Goal: Find specific page/section: Find specific page/section

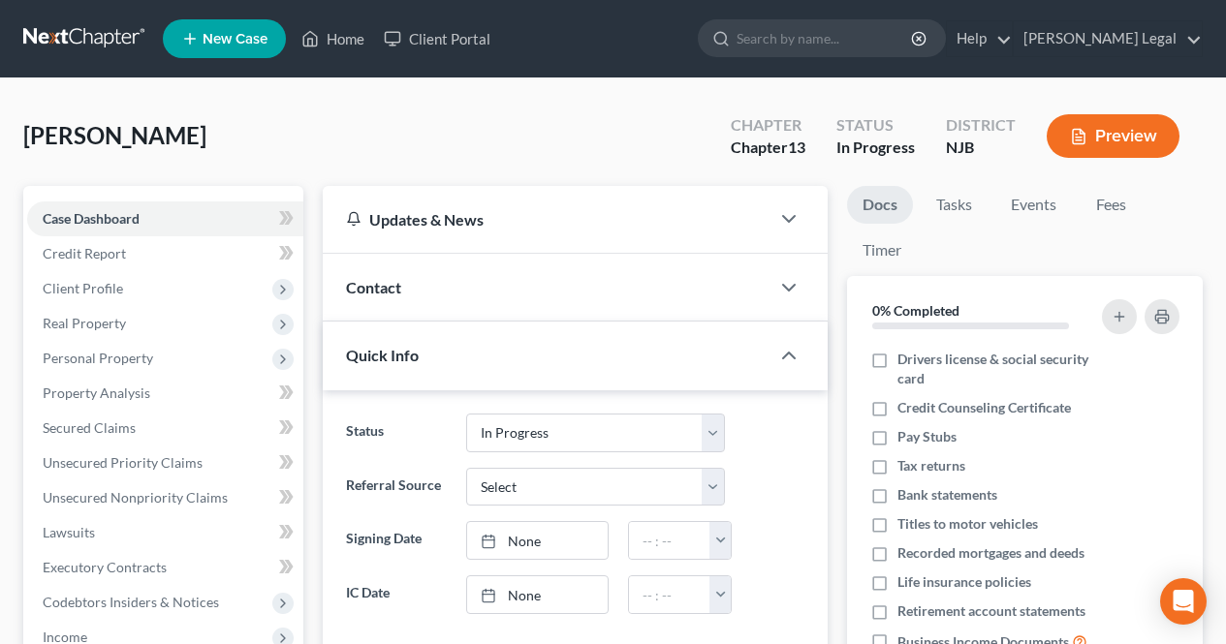
select select "3"
click at [331, 44] on link "Home" at bounding box center [333, 38] width 82 height 35
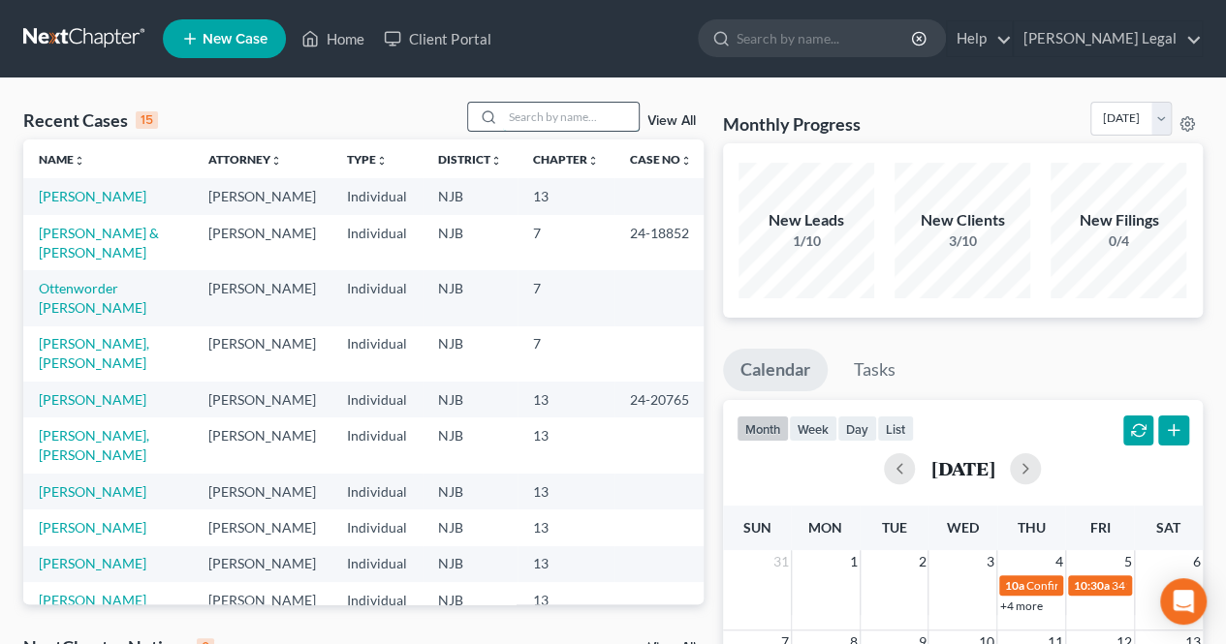
click at [570, 120] on input "search" at bounding box center [571, 117] width 136 height 28
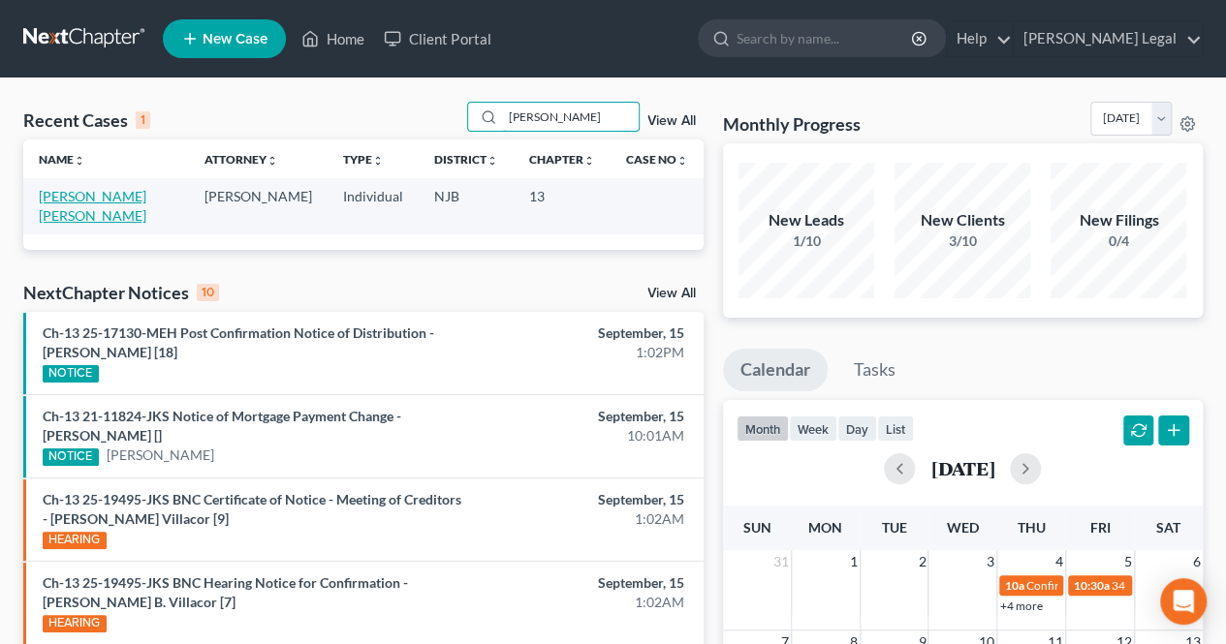
type input "[PERSON_NAME]"
click at [107, 191] on link "[PERSON_NAME] [PERSON_NAME]" at bounding box center [93, 206] width 108 height 36
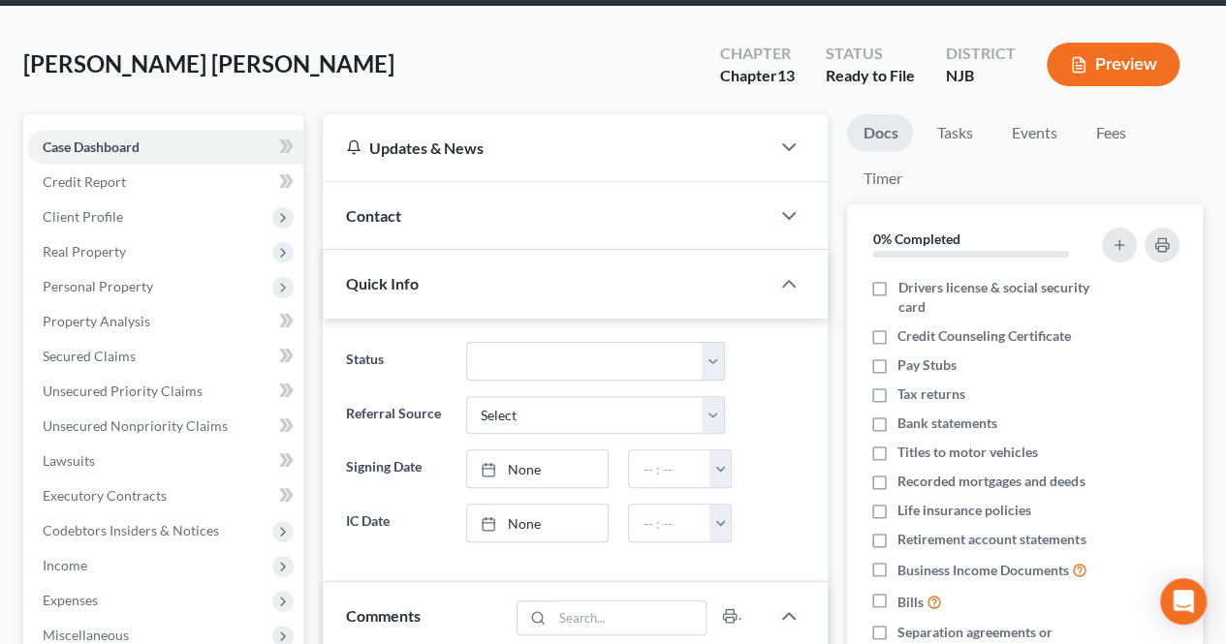
scroll to position [167, 0]
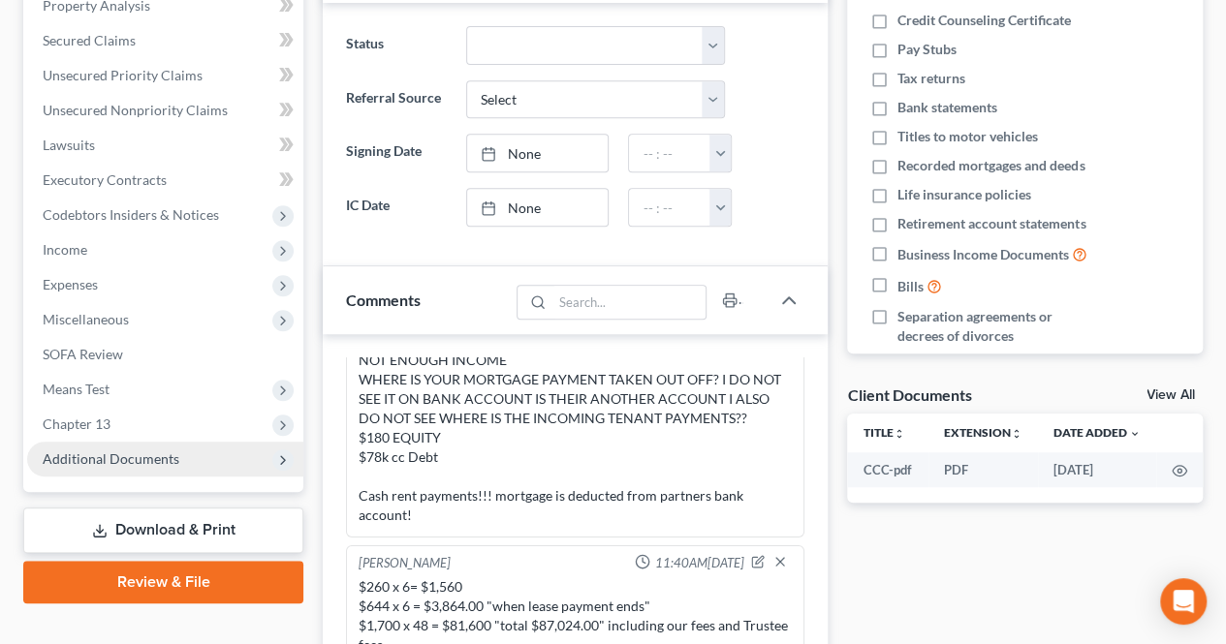
click at [172, 451] on span "Additional Documents" at bounding box center [111, 459] width 137 height 16
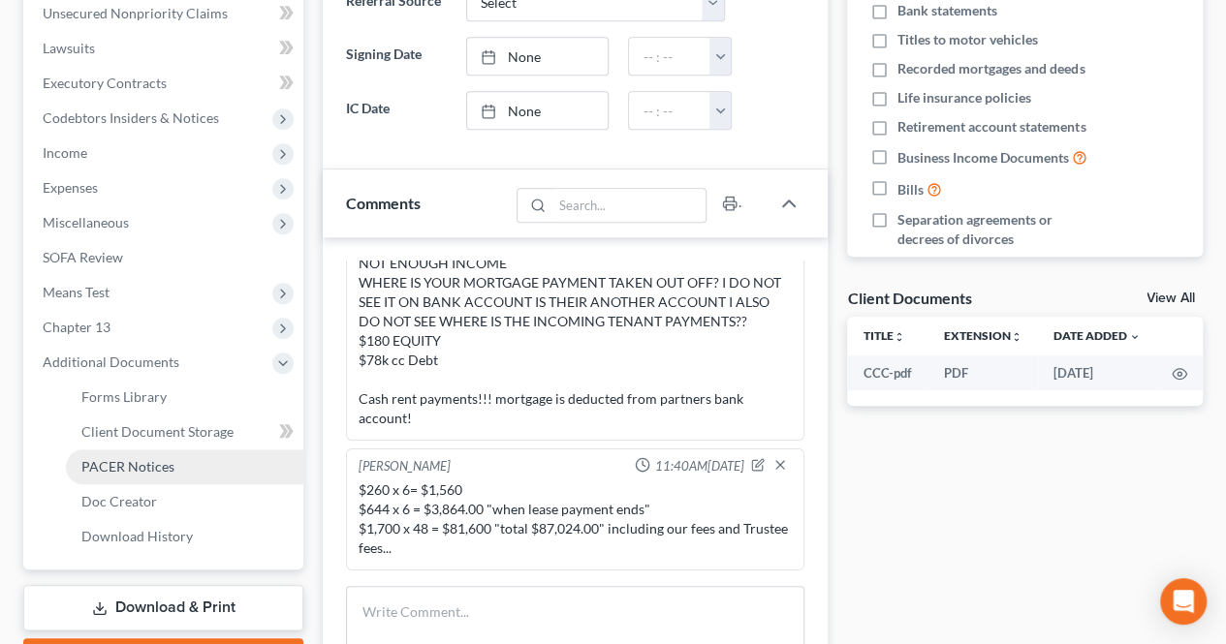
click at [169, 462] on span "PACER Notices" at bounding box center [127, 466] width 93 height 16
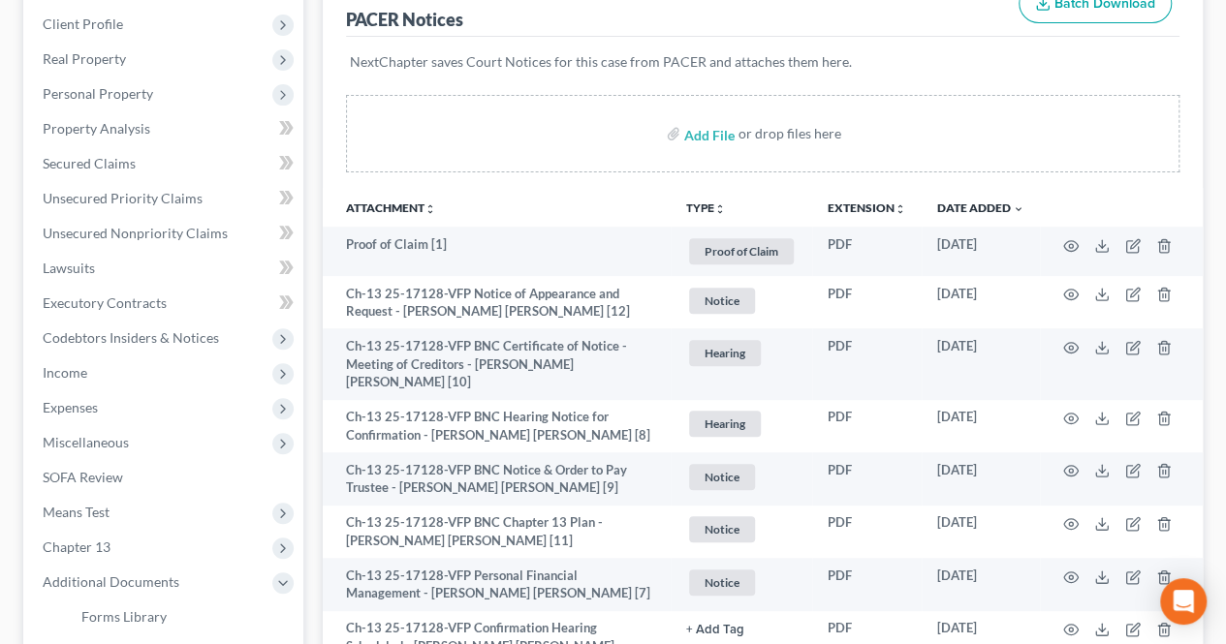
scroll to position [291, 0]
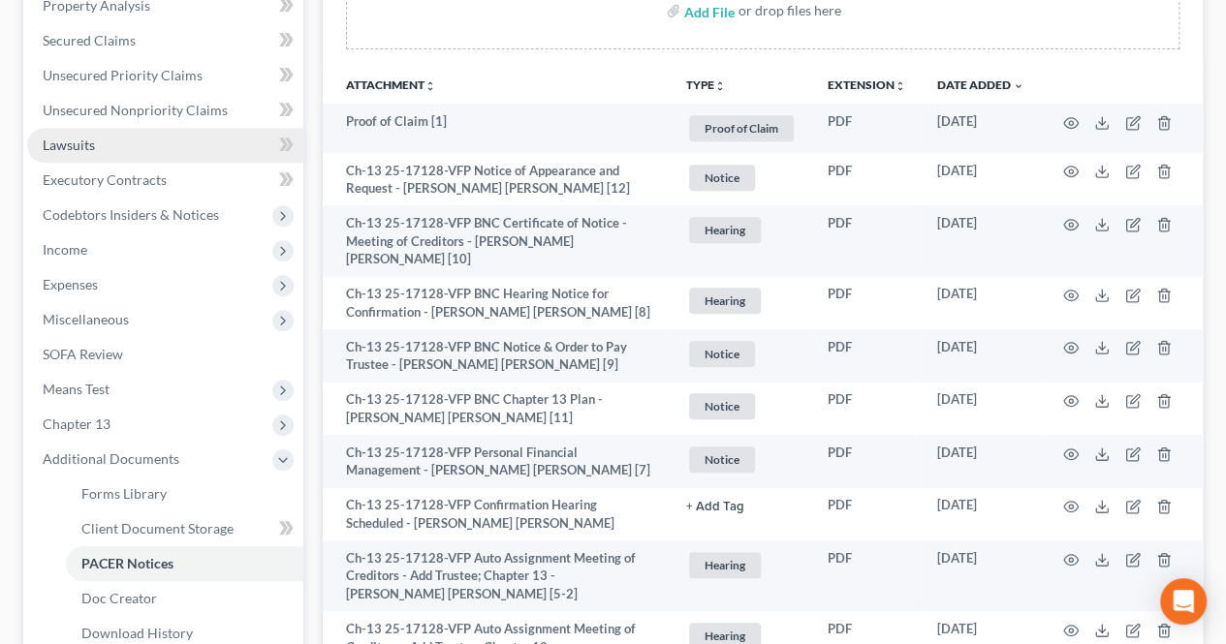
click at [164, 141] on link "Lawsuits" at bounding box center [165, 145] width 276 height 35
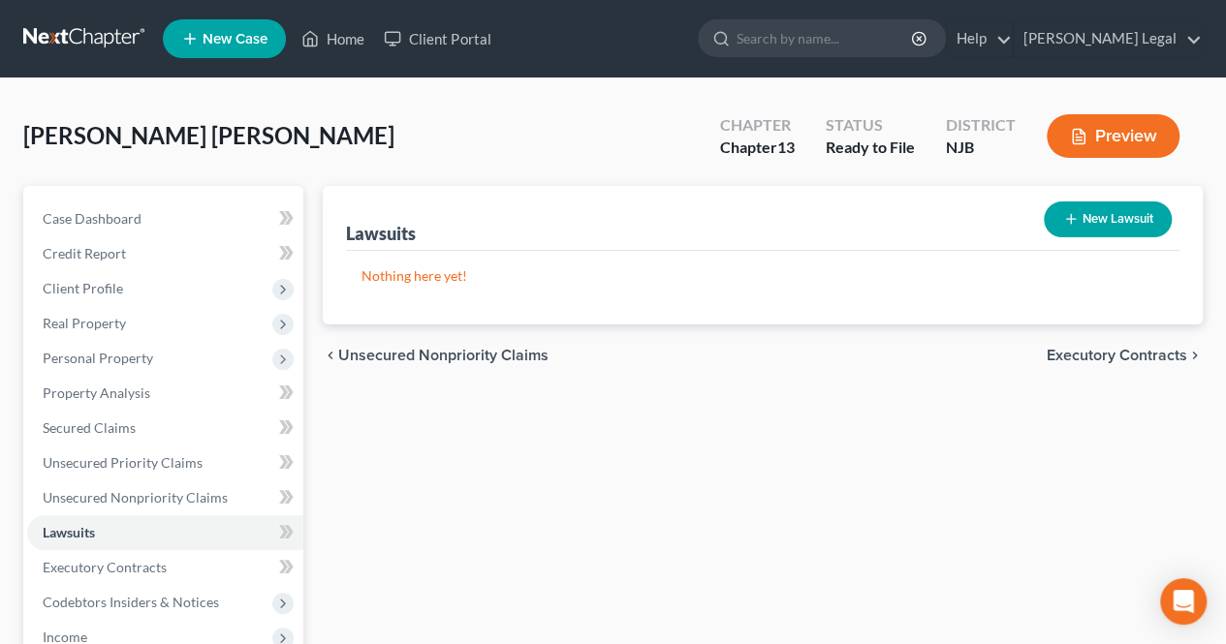
click at [1085, 360] on span "Executory Contracts" at bounding box center [1117, 356] width 141 height 16
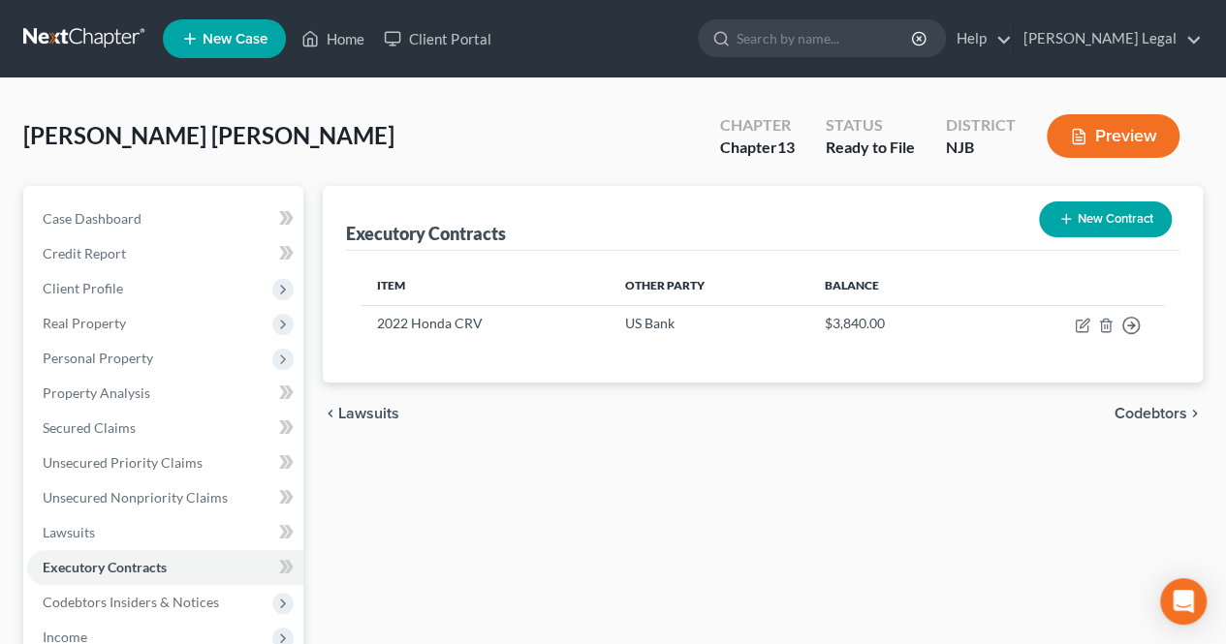
click at [1130, 410] on span "Codebtors" at bounding box center [1151, 414] width 73 height 16
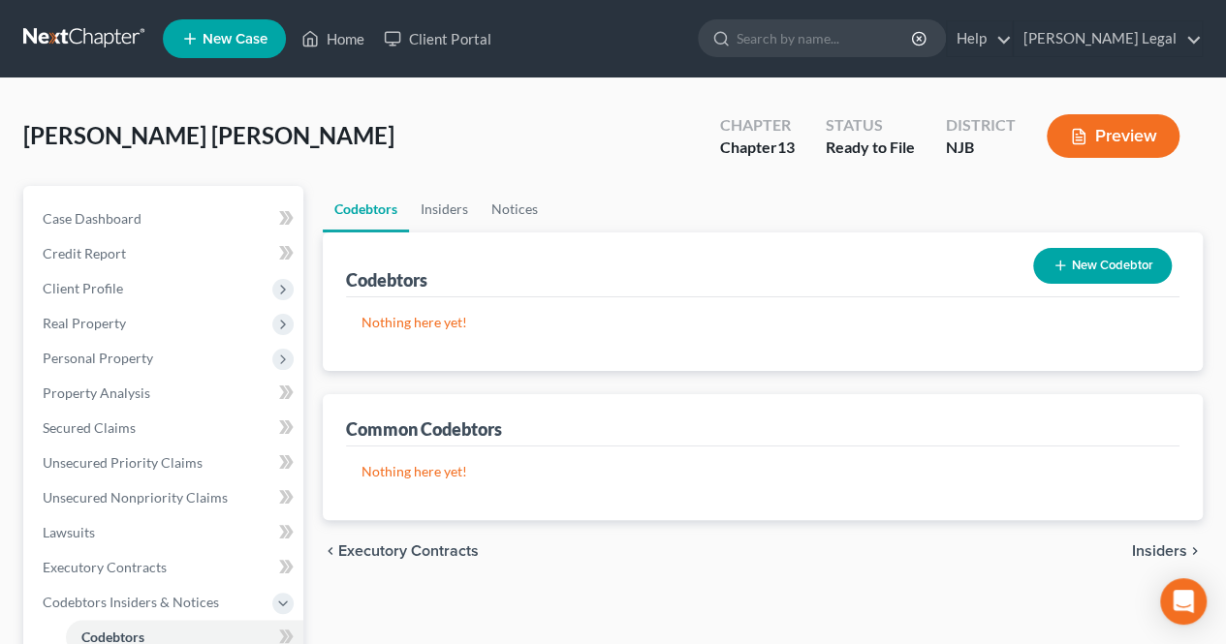
click at [1136, 547] on span "Insiders" at bounding box center [1159, 552] width 55 height 16
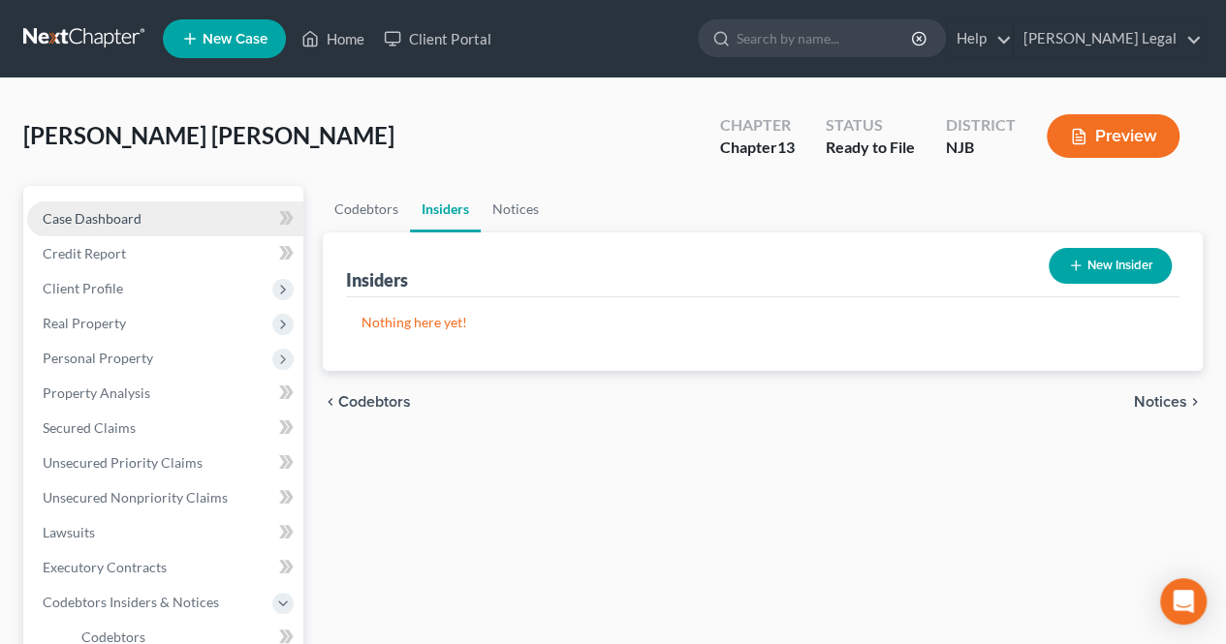
click at [190, 218] on link "Case Dashboard" at bounding box center [165, 219] width 276 height 35
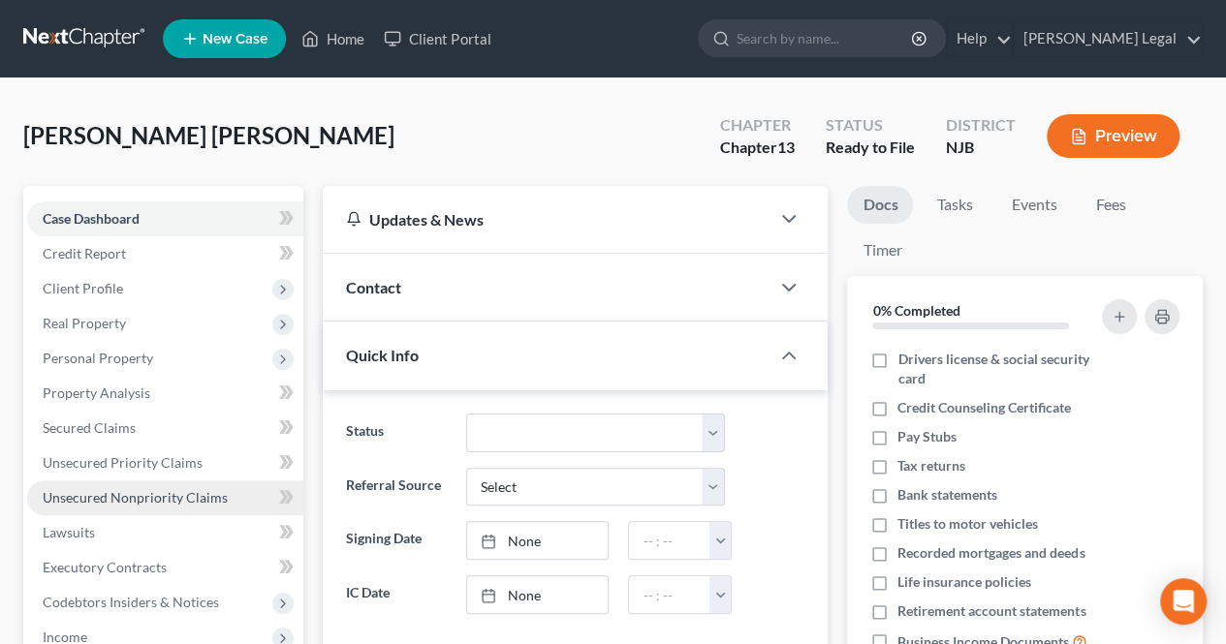
click at [202, 500] on span "Unsecured Nonpriority Claims" at bounding box center [135, 497] width 185 height 16
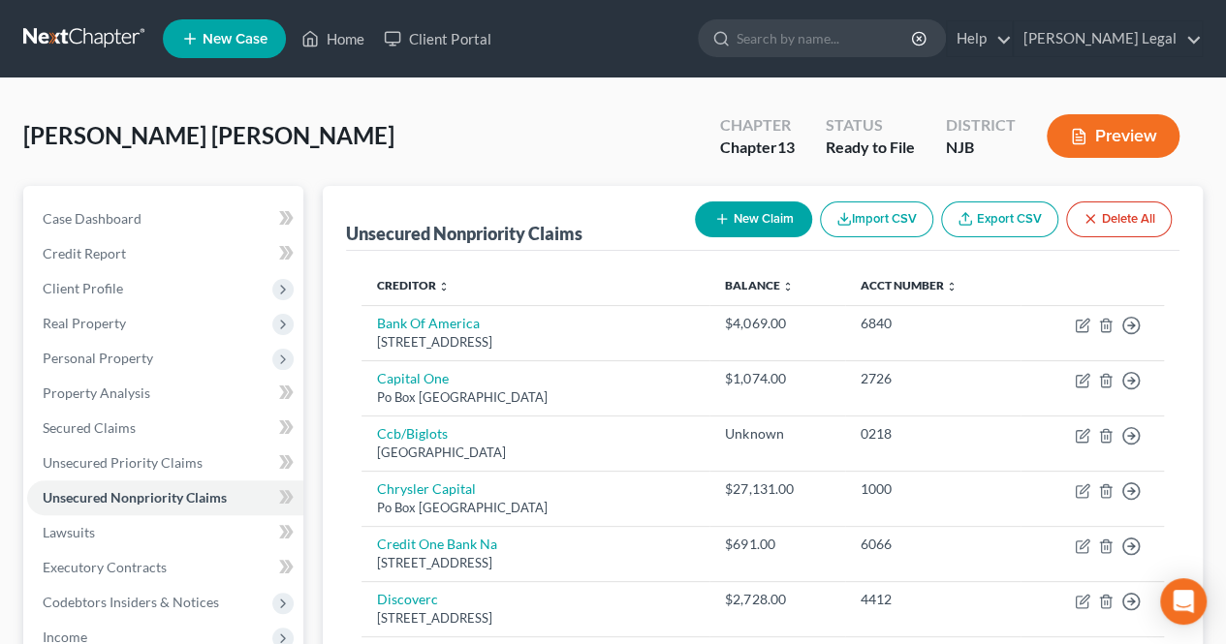
click at [371, 104] on div "[PERSON_NAME] [PERSON_NAME] Upgraded Chapter Chapter 13 Status Ready to File Di…" at bounding box center [612, 144] width 1179 height 84
drag, startPoint x: 589, startPoint y: 230, endPoint x: 349, endPoint y: 233, distance: 240.4
click at [349, 233] on div "Unsecured Nonpriority Claims New Claim Import CSV Export CSV Delete All" at bounding box center [762, 218] width 833 height 65
click at [378, 181] on div "[PERSON_NAME] [PERSON_NAME] Upgraded Chapter Chapter 13 Status Ready to File Di…" at bounding box center [612, 144] width 1179 height 84
click at [500, 171] on div "[PERSON_NAME] [PERSON_NAME] Upgraded Chapter Chapter 13 Status Ready to File Di…" at bounding box center [612, 144] width 1179 height 84
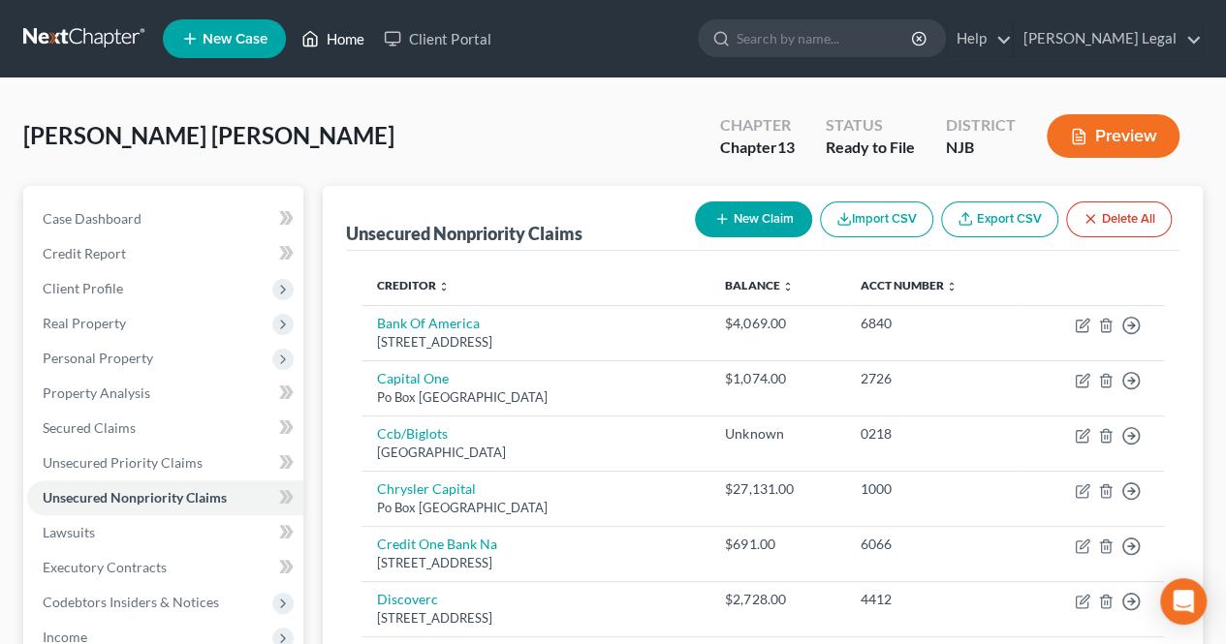
click at [353, 44] on link "Home" at bounding box center [333, 38] width 82 height 35
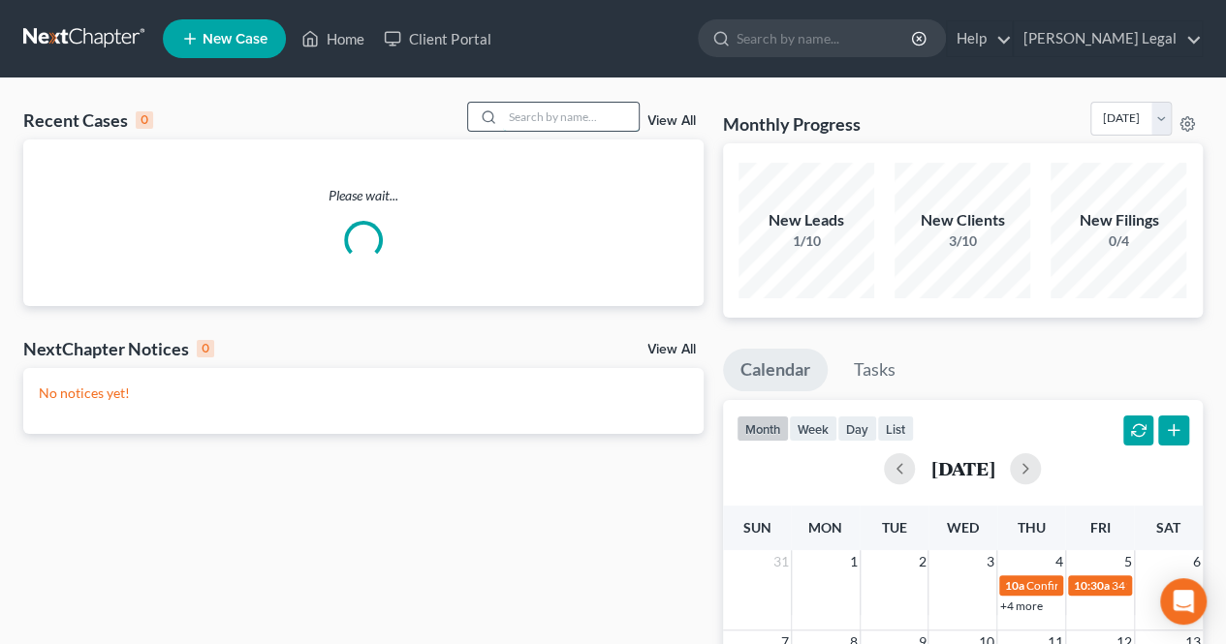
click at [622, 119] on input "search" at bounding box center [571, 117] width 136 height 28
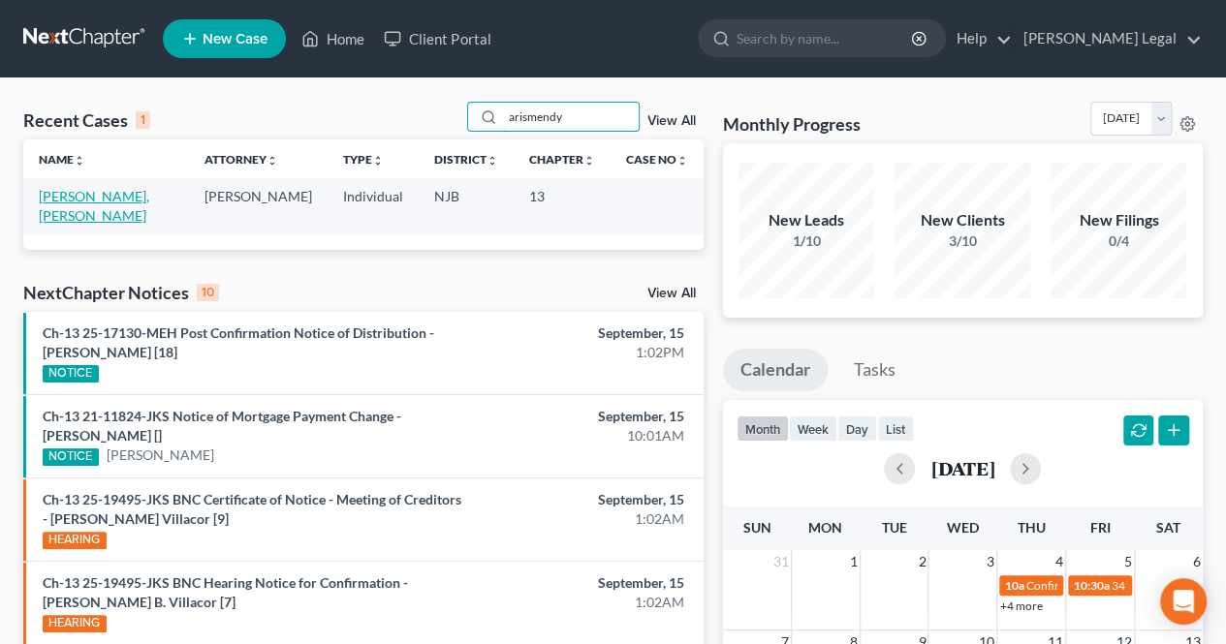
type input "arismendy"
click at [130, 198] on link "[PERSON_NAME], [PERSON_NAME]" at bounding box center [94, 206] width 110 height 36
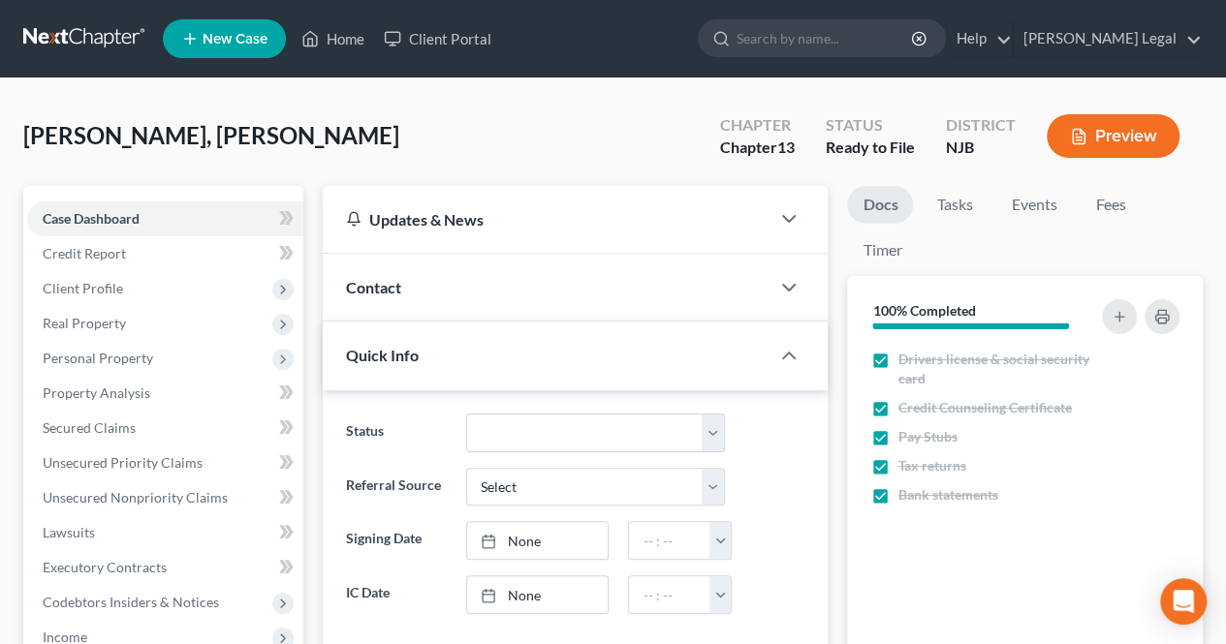
click at [1147, 131] on button "Preview" at bounding box center [1113, 136] width 133 height 44
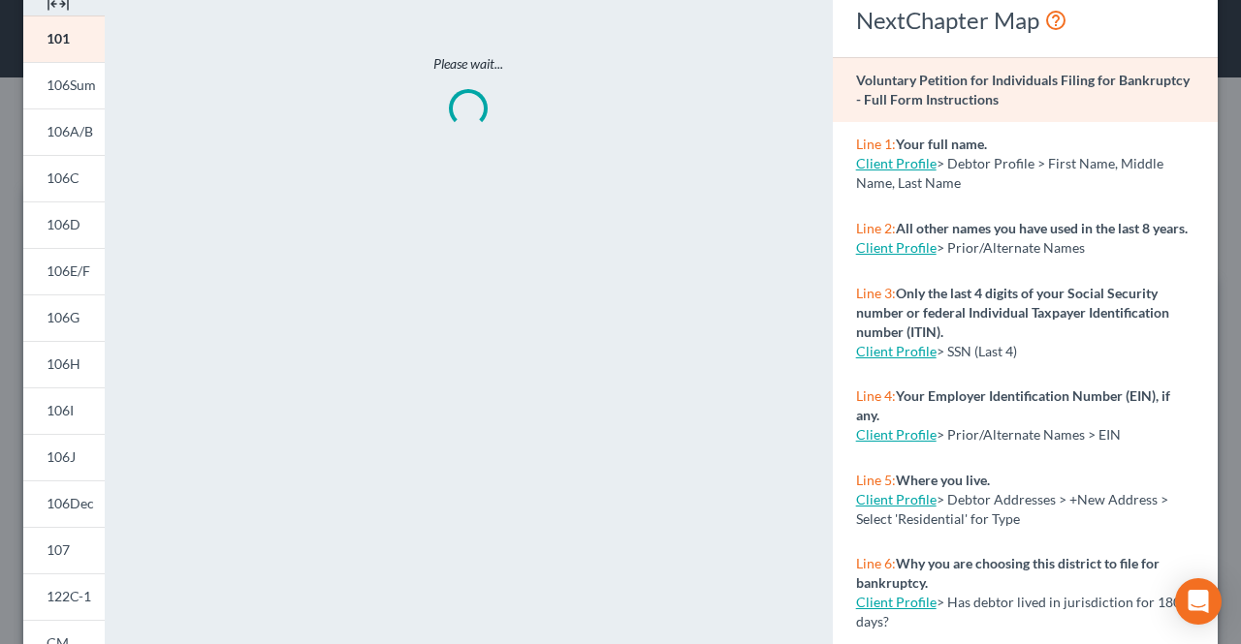
scroll to position [194, 0]
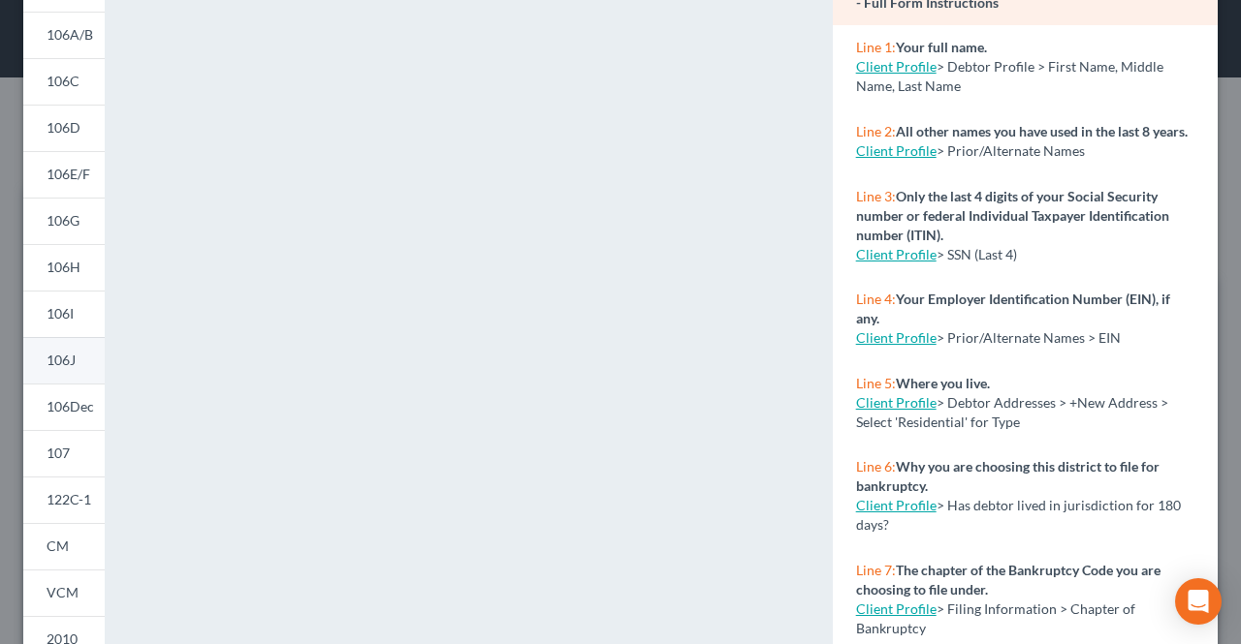
click at [72, 373] on link "106J" at bounding box center [63, 360] width 81 height 47
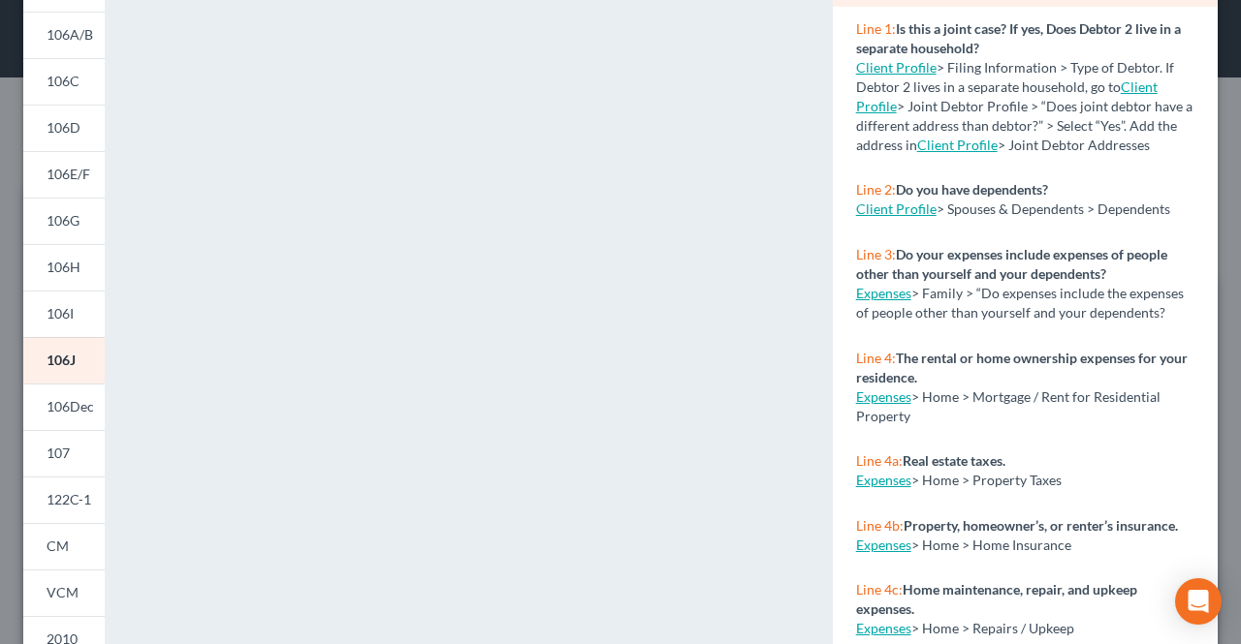
scroll to position [0, 0]
